Goal: Task Accomplishment & Management: Use online tool/utility

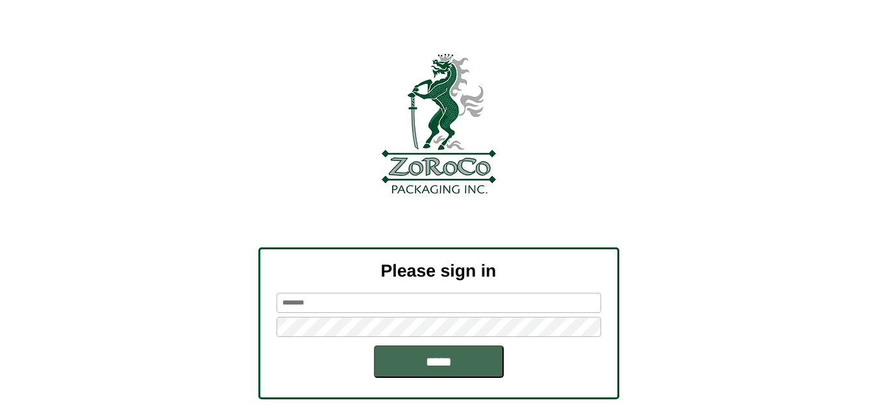
type input "******"
click at [401, 362] on input "*****" at bounding box center [439, 361] width 130 height 32
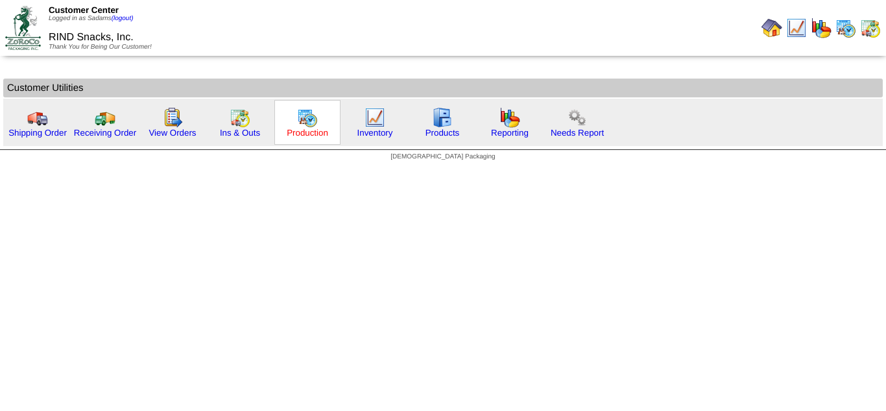
click at [316, 128] on link "Production" at bounding box center [308, 133] width 42 height 10
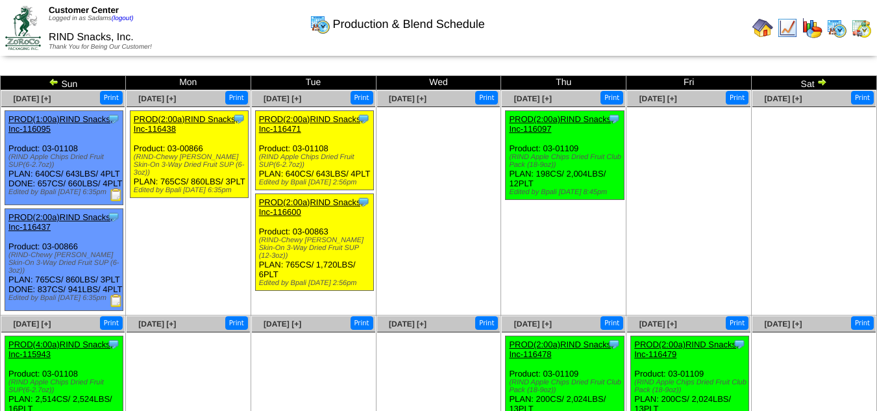
scroll to position [6, 0]
